Goal: Task Accomplishment & Management: Manage account settings

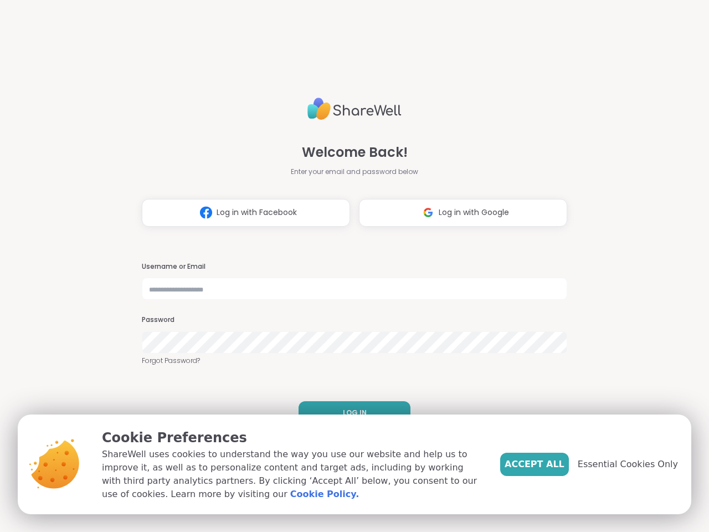
click at [350, 266] on h3 "Username or Email" at bounding box center [354, 266] width 425 height 9
click at [242, 213] on span "Log in with Facebook" at bounding box center [257, 213] width 80 height 12
click at [459, 213] on span "Log in with Google" at bounding box center [474, 213] width 70 height 12
click at [350, 413] on span "LOG IN" at bounding box center [355, 413] width 24 height 10
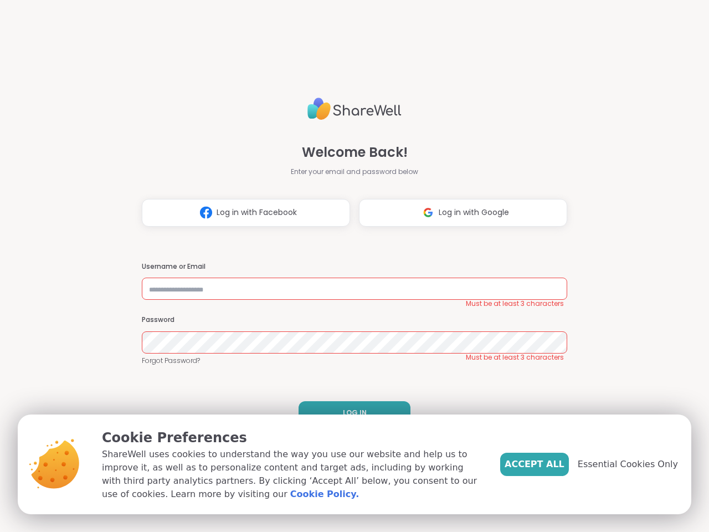
click at [553, 464] on span "Accept All" at bounding box center [535, 464] width 60 height 13
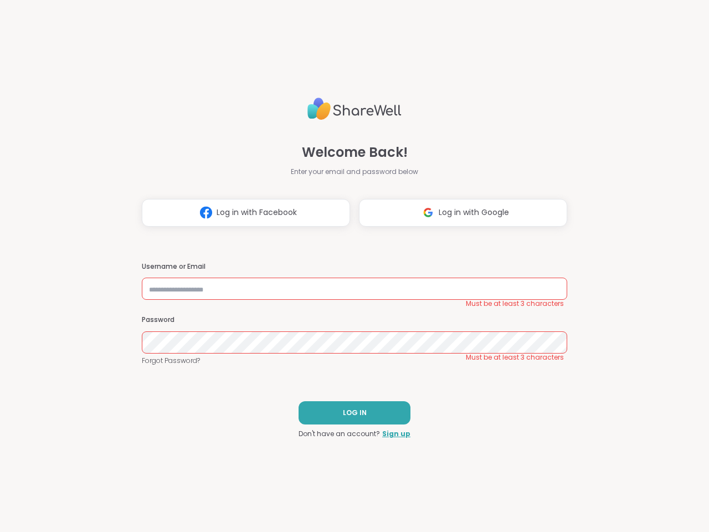
click at [634, 464] on div "Welcome Back! Enter your email and password below Log in with Facebook Log in w…" at bounding box center [354, 266] width 709 height 532
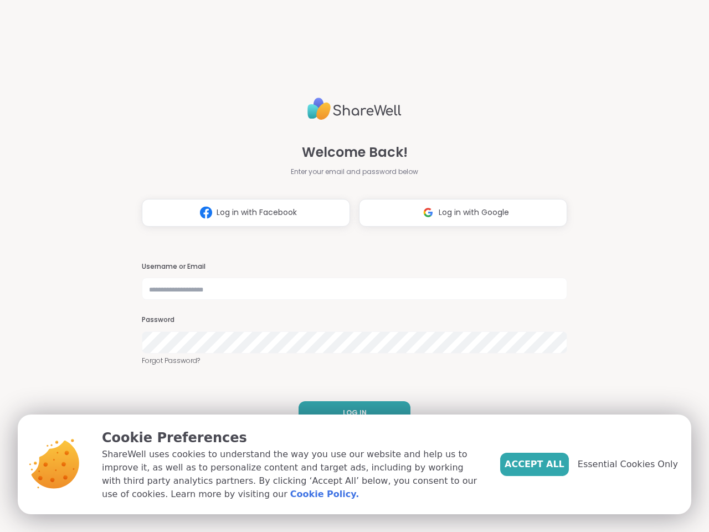
click at [350, 266] on h3 "Username or Email" at bounding box center [354, 266] width 425 height 9
click at [242, 213] on span "Log in with Facebook" at bounding box center [257, 213] width 80 height 12
click at [459, 213] on span "Log in with Google" at bounding box center [474, 213] width 70 height 12
click at [350, 413] on span "LOG IN" at bounding box center [355, 413] width 24 height 10
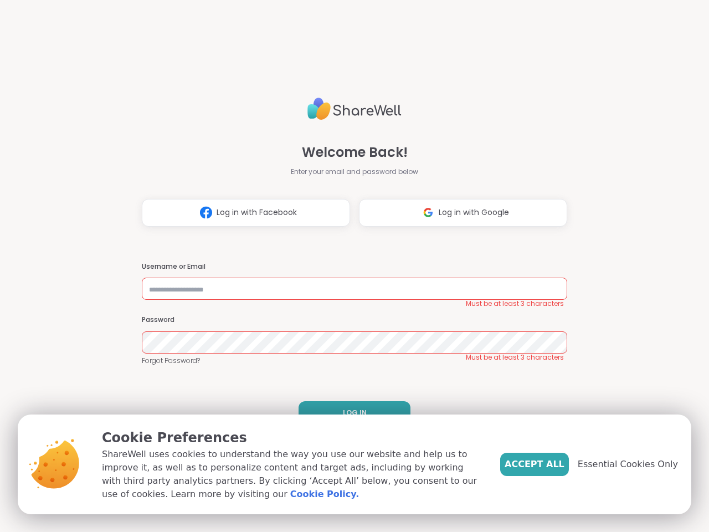
click at [553, 464] on span "Accept All" at bounding box center [535, 464] width 60 height 13
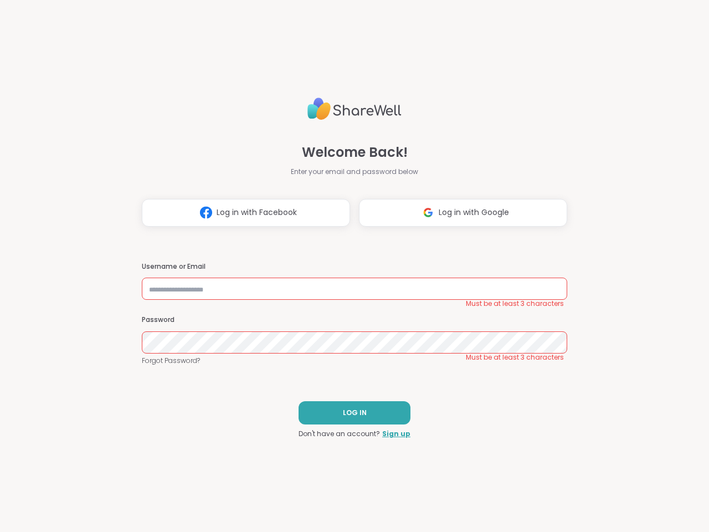
click at [634, 464] on div "Welcome Back! Enter your email and password below Log in with Facebook Log in w…" at bounding box center [354, 266] width 709 height 532
